Goal: Task Accomplishment & Management: Manage account settings

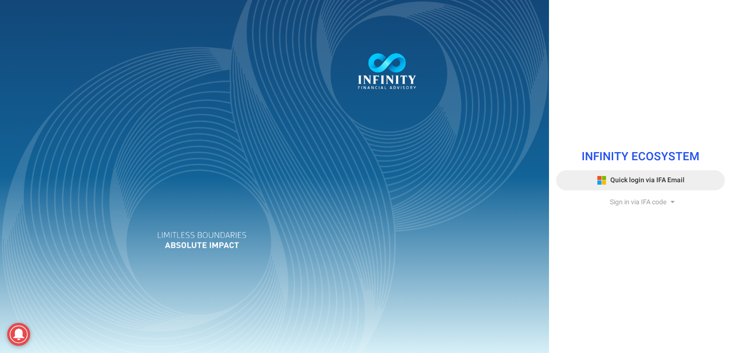
click at [652, 177] on span "Quick login via IFA Email" at bounding box center [647, 180] width 74 height 10
click at [645, 176] on span "Quick login via IFA Email" at bounding box center [647, 180] width 74 height 10
click at [620, 186] on button "Quick login via IFA Email" at bounding box center [640, 180] width 169 height 20
